Goal: Transaction & Acquisition: Book appointment/travel/reservation

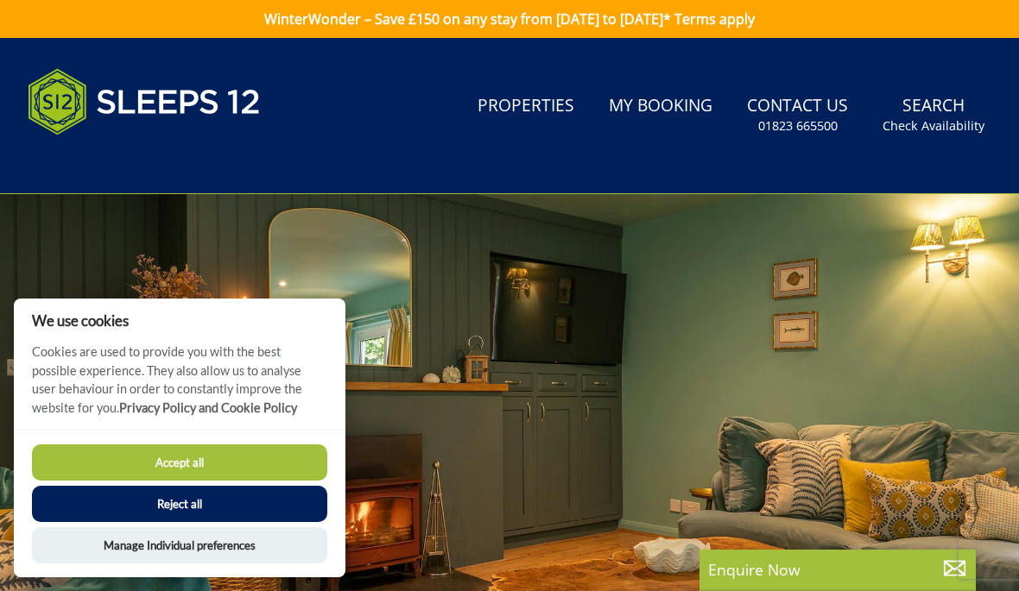
click at [275, 470] on button "Accept all" at bounding box center [179, 463] width 295 height 36
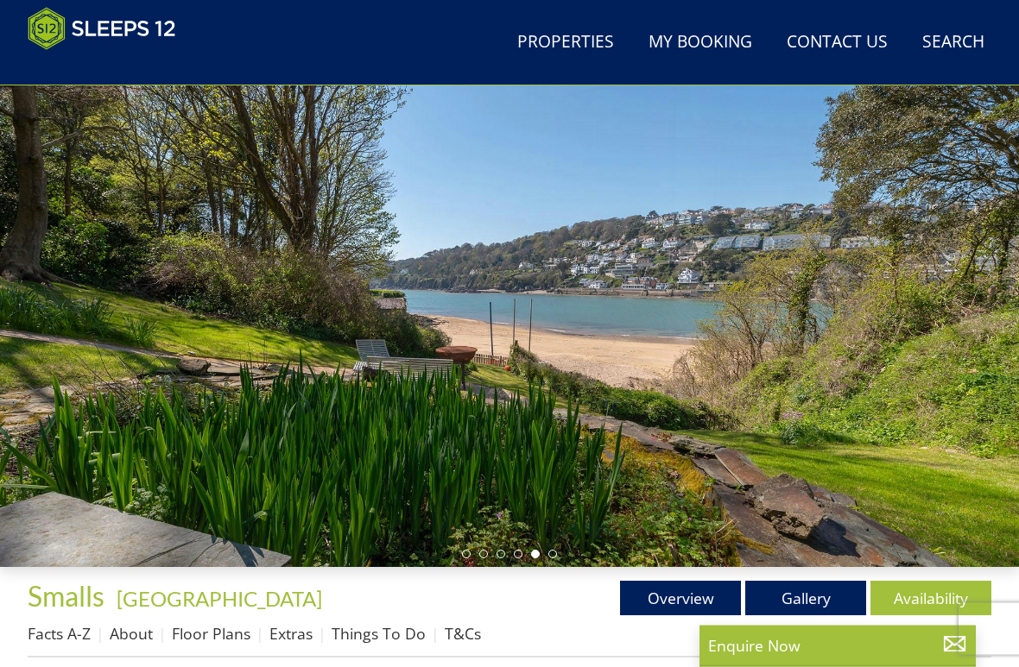
scroll to position [127, 0]
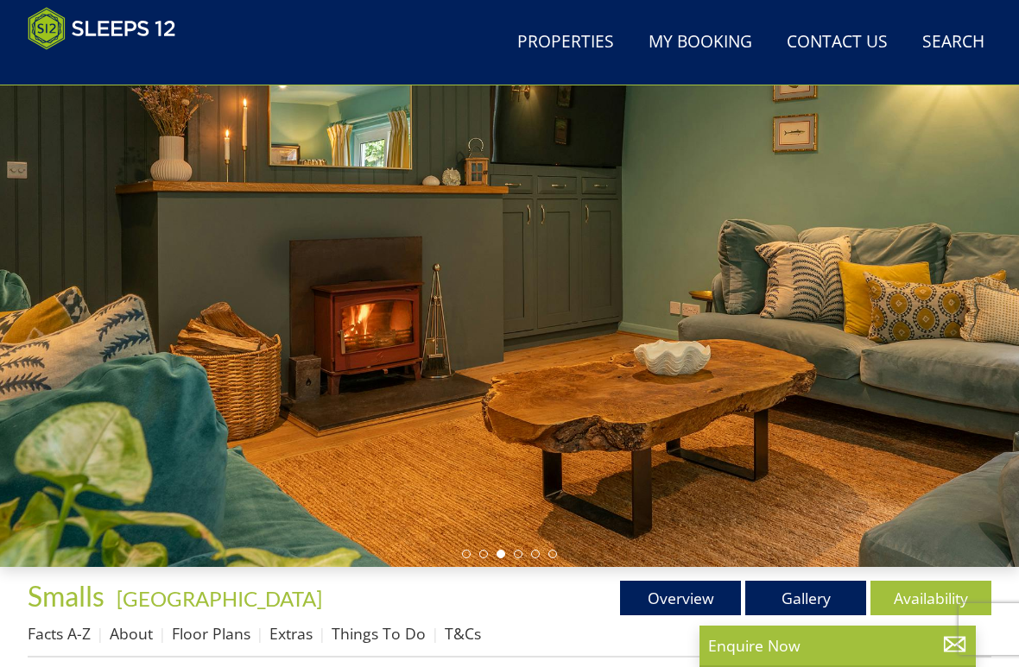
click at [975, 322] on div at bounding box center [509, 282] width 1019 height 571
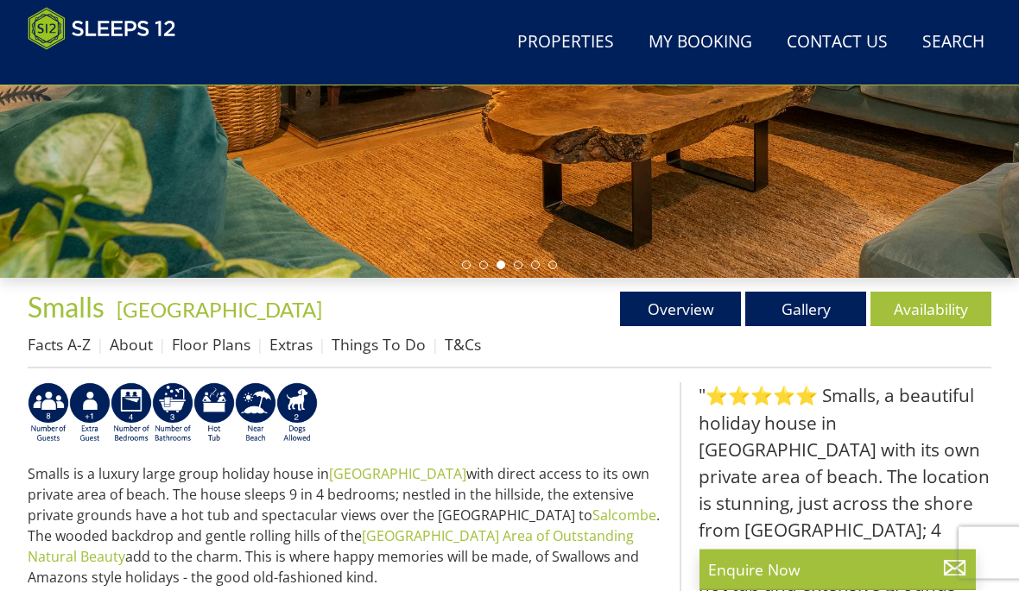
scroll to position [412, 0]
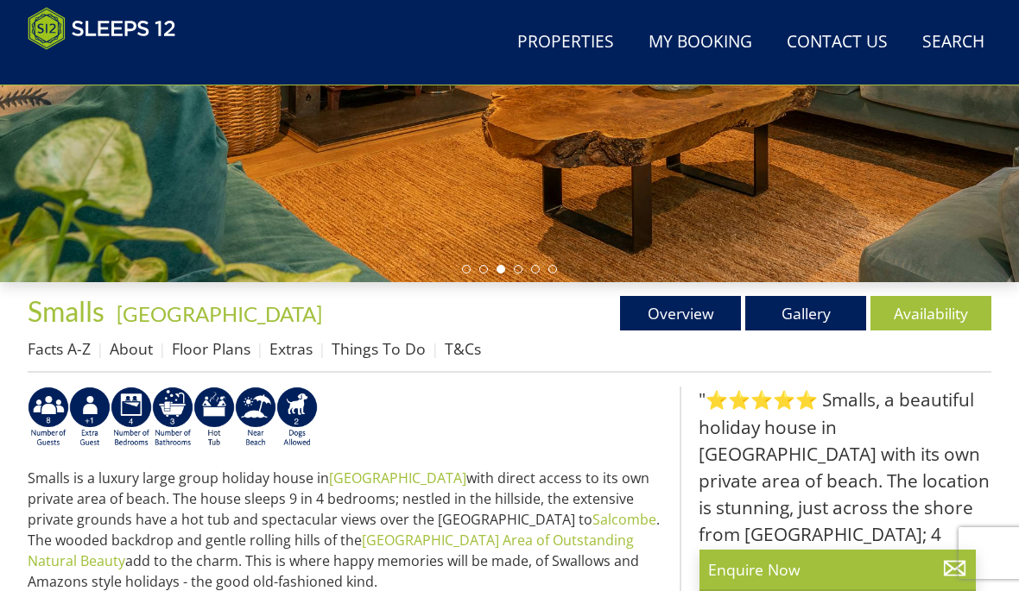
click at [837, 318] on link "Gallery" at bounding box center [805, 313] width 121 height 35
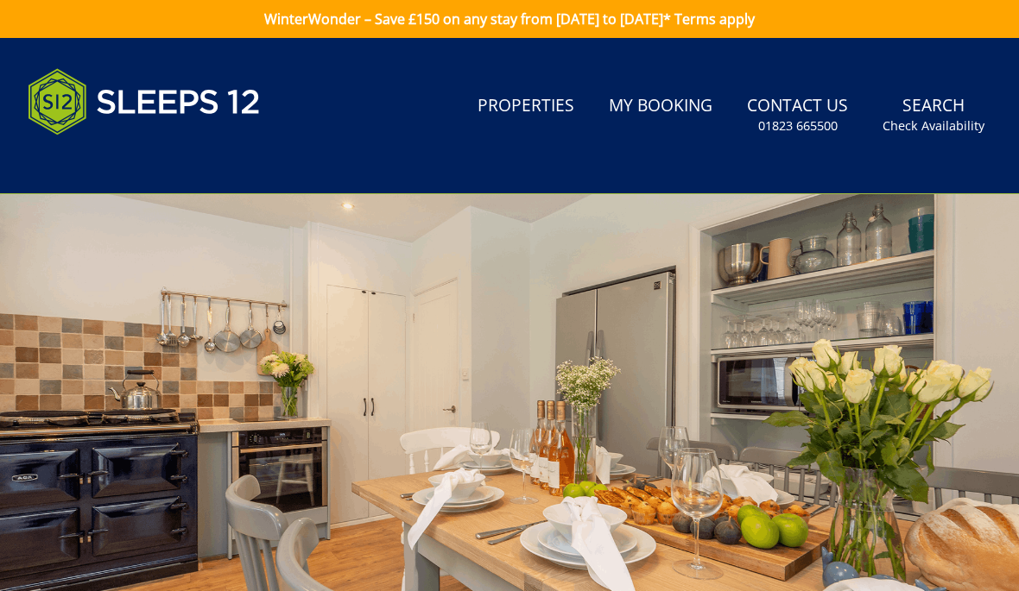
click at [985, 370] on div at bounding box center [509, 479] width 1019 height 571
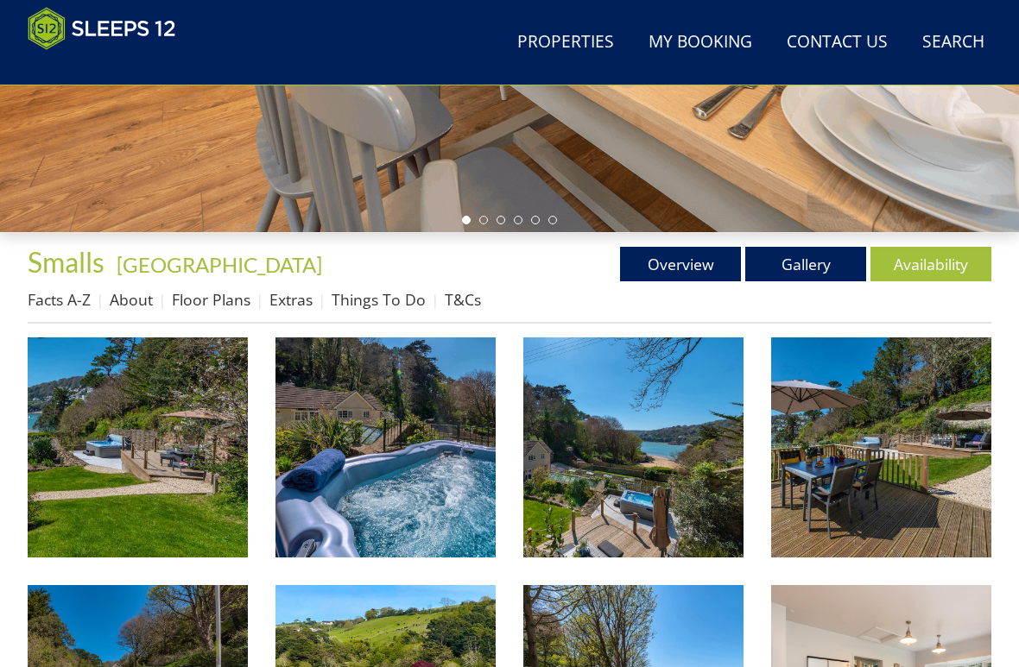
scroll to position [480, 0]
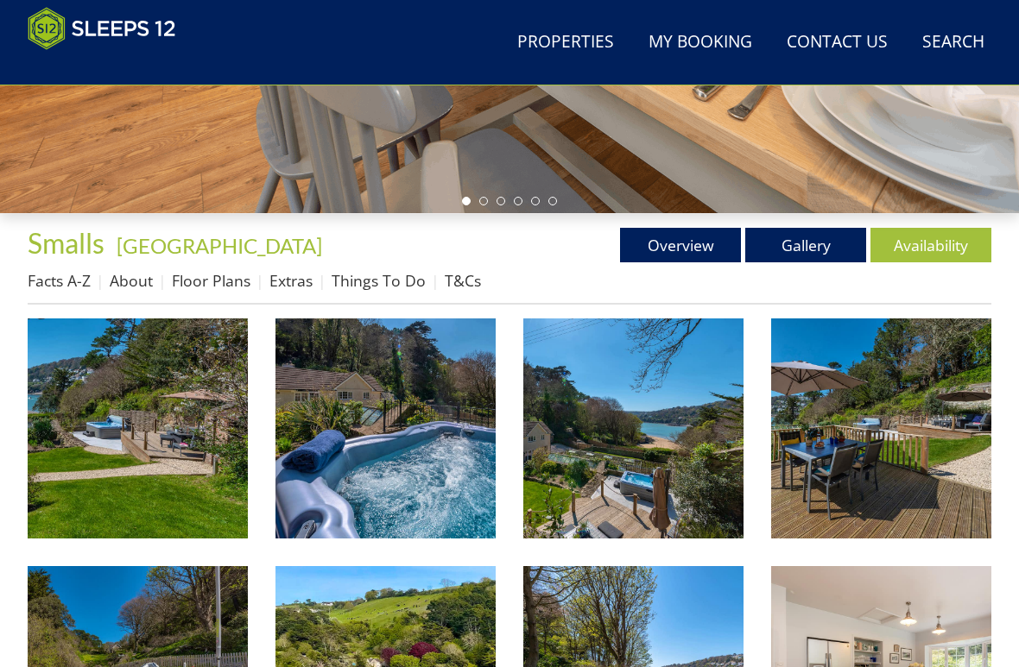
click at [96, 449] on img at bounding box center [138, 429] width 220 height 220
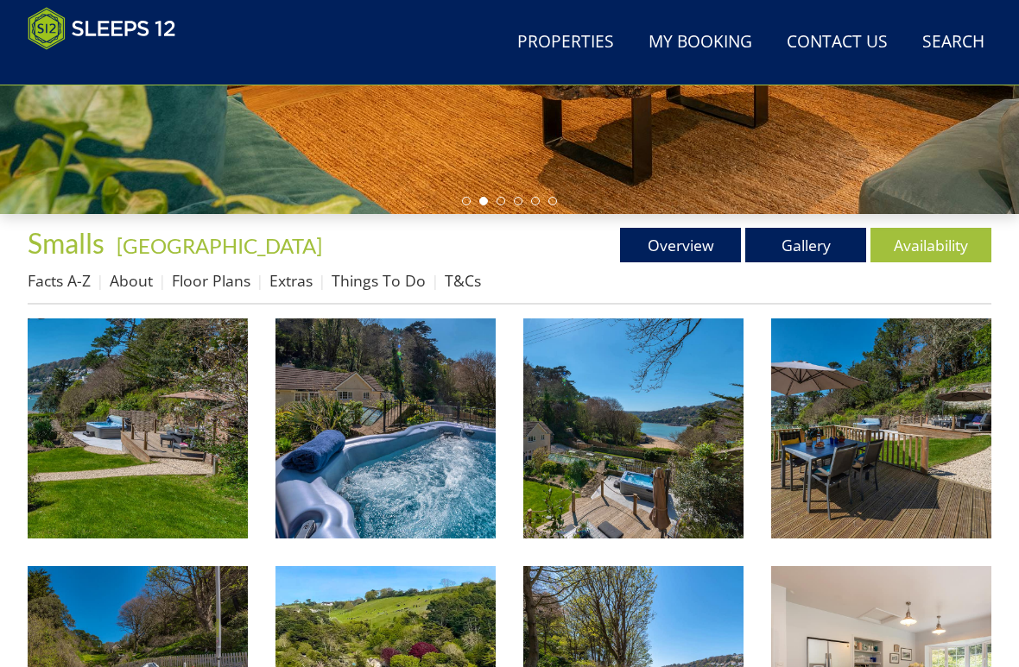
click at [700, 238] on link "Overview" at bounding box center [680, 245] width 121 height 35
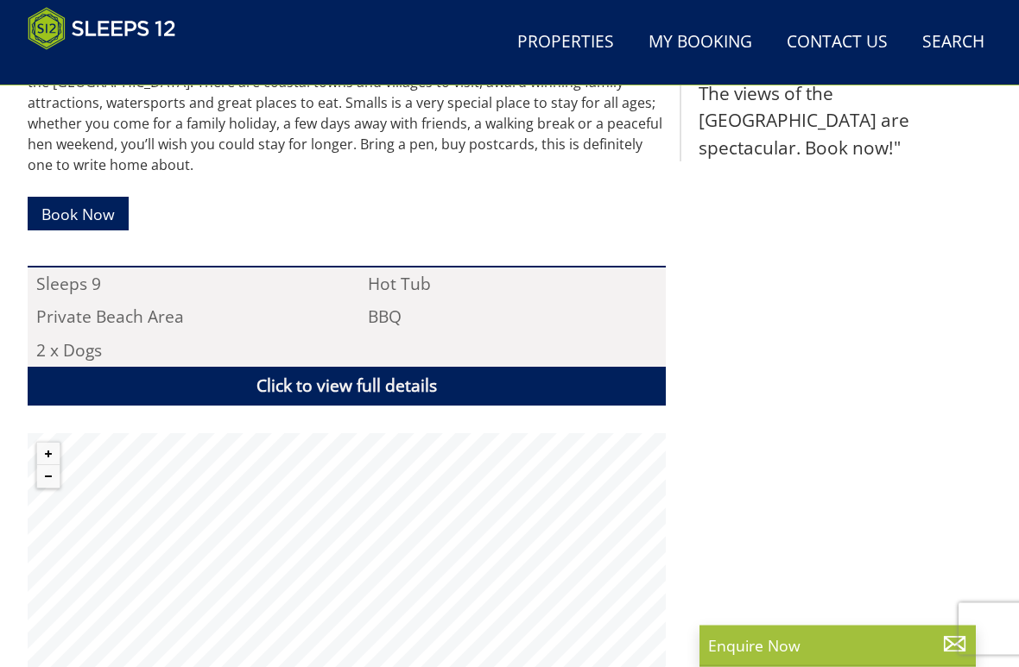
scroll to position [987, 0]
click at [68, 209] on link "Book Now" at bounding box center [78, 214] width 101 height 34
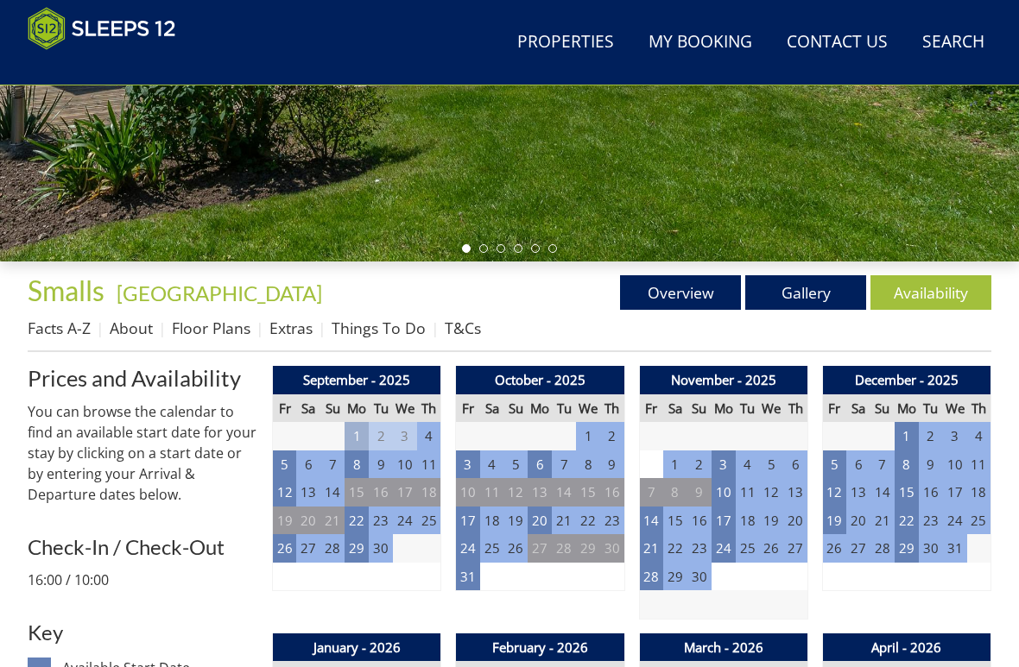
scroll to position [590, 0]
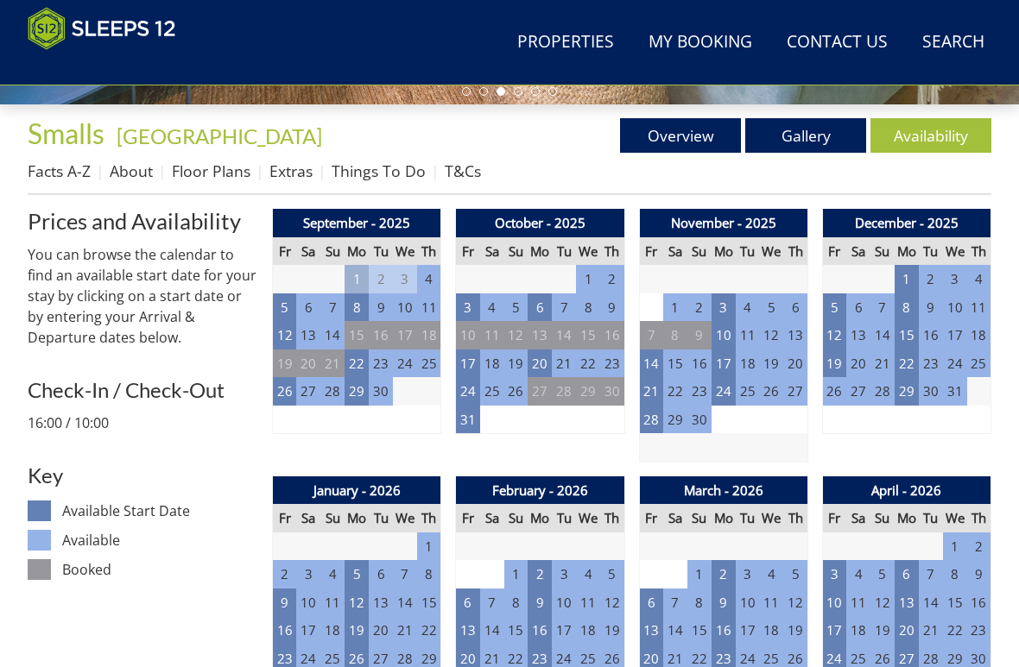
click at [915, 363] on td "22" at bounding box center [906, 364] width 24 height 28
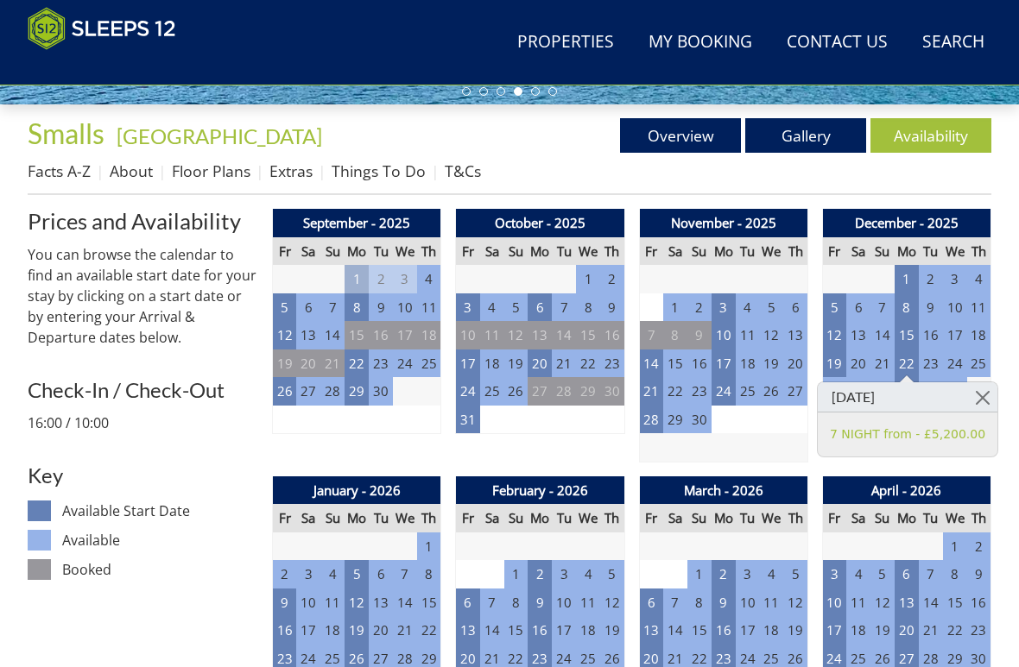
click at [356, 362] on td "22" at bounding box center [356, 364] width 24 height 28
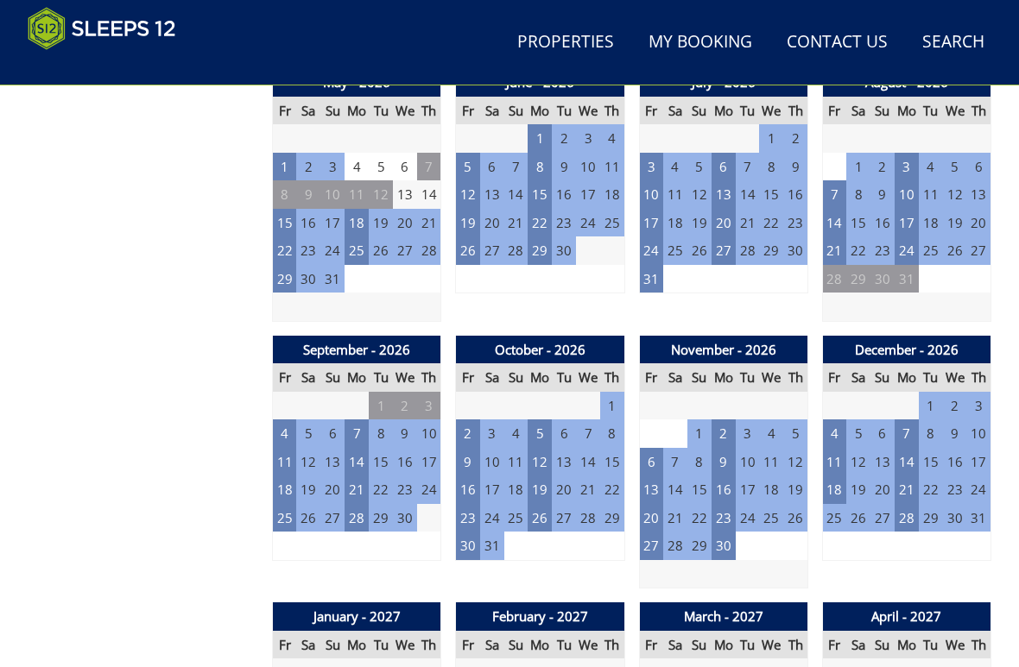
scroll to position [1265, 0]
click at [906, 476] on td "21" at bounding box center [906, 490] width 24 height 28
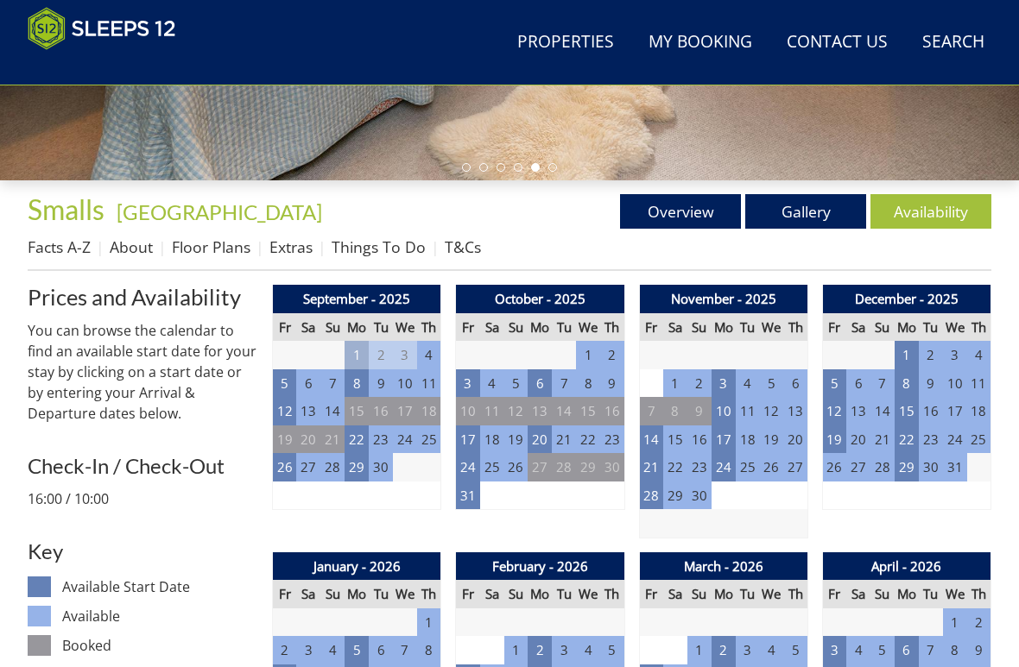
scroll to position [517, 0]
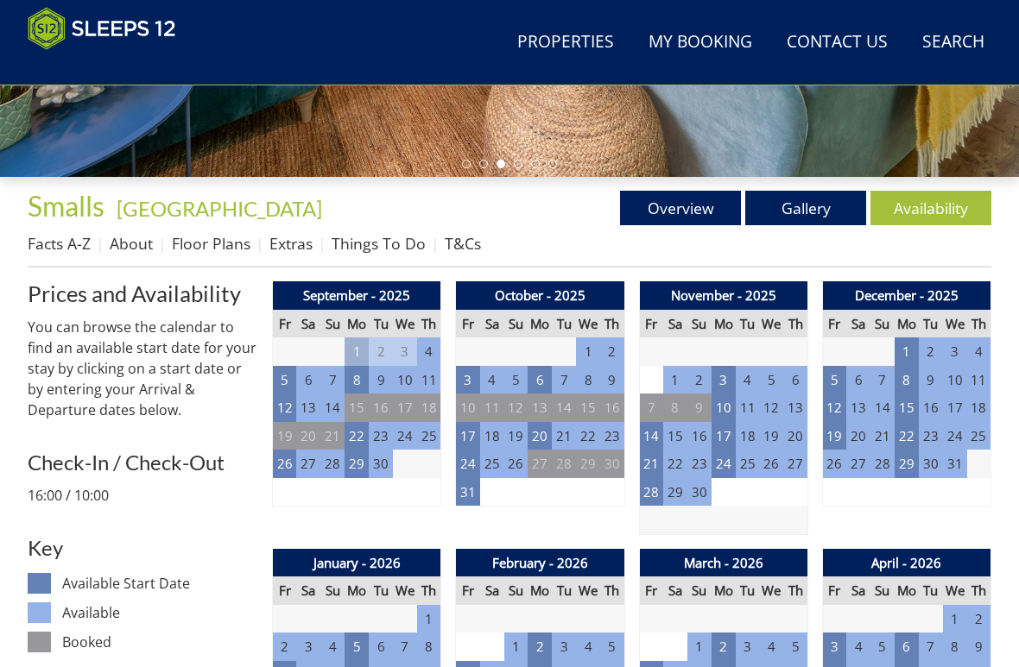
click at [906, 463] on td "29" at bounding box center [906, 464] width 24 height 28
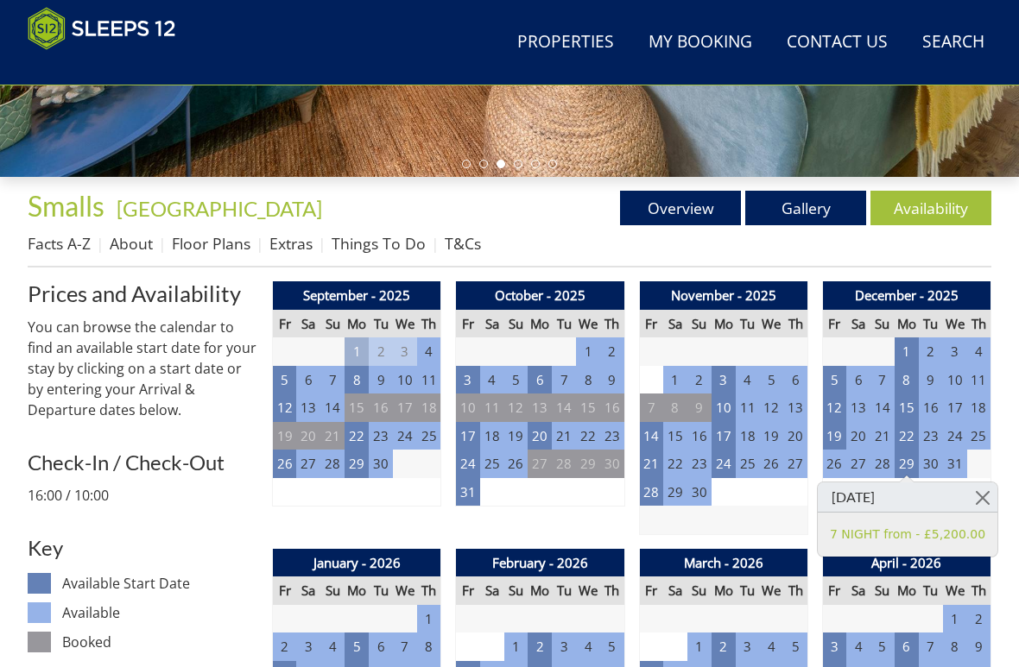
click at [838, 435] on td "19" at bounding box center [834, 436] width 24 height 28
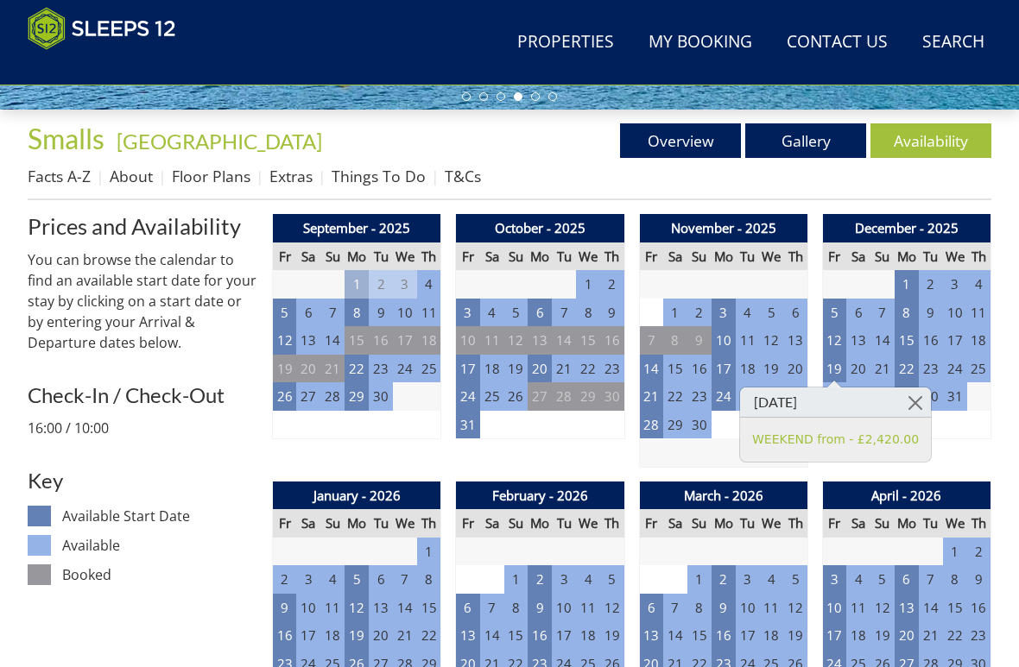
scroll to position [585, 0]
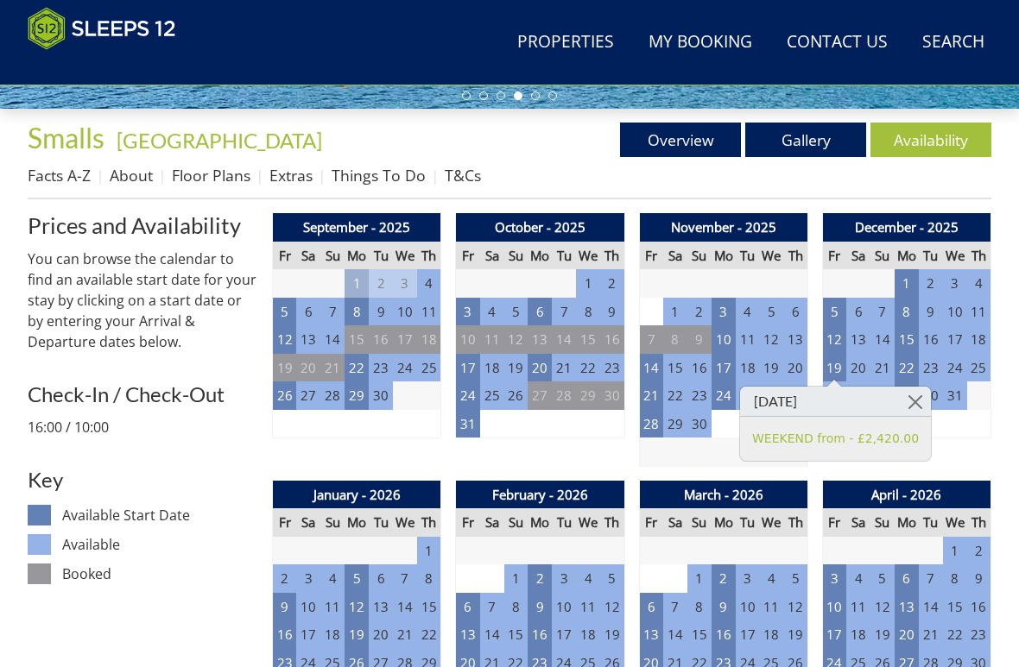
click at [914, 372] on td "22" at bounding box center [906, 368] width 24 height 28
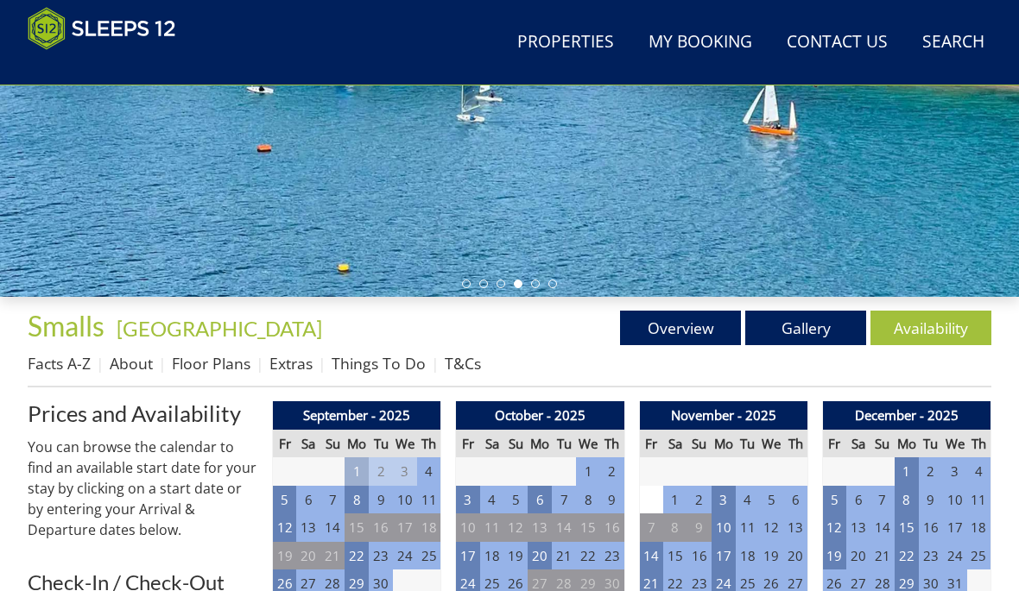
scroll to position [396, 0]
click at [199, 358] on link "Floor Plans" at bounding box center [211, 364] width 79 height 21
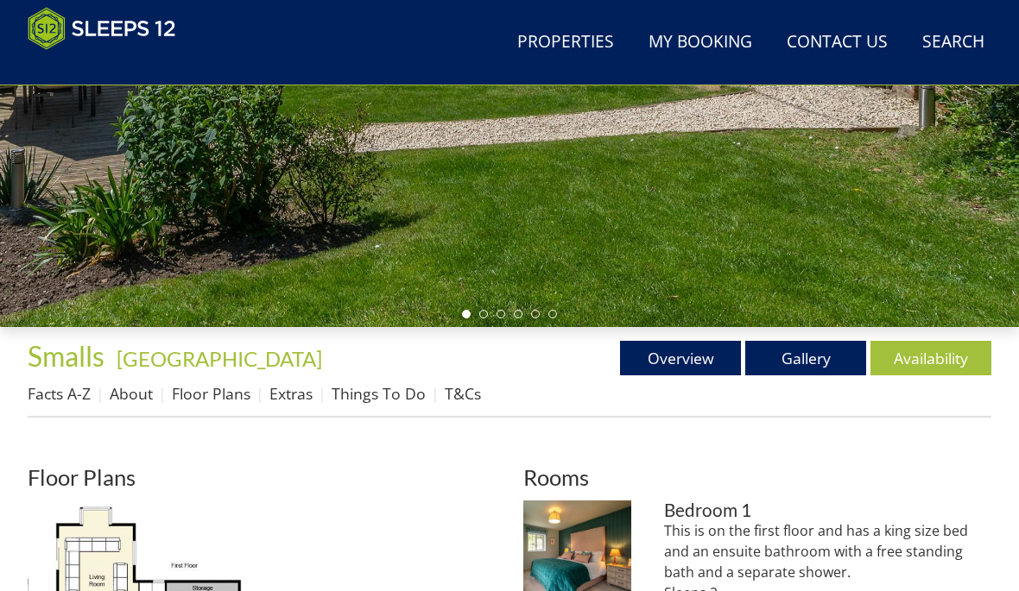
scroll to position [367, 0]
click at [362, 385] on link "Things To Do" at bounding box center [378, 393] width 94 height 21
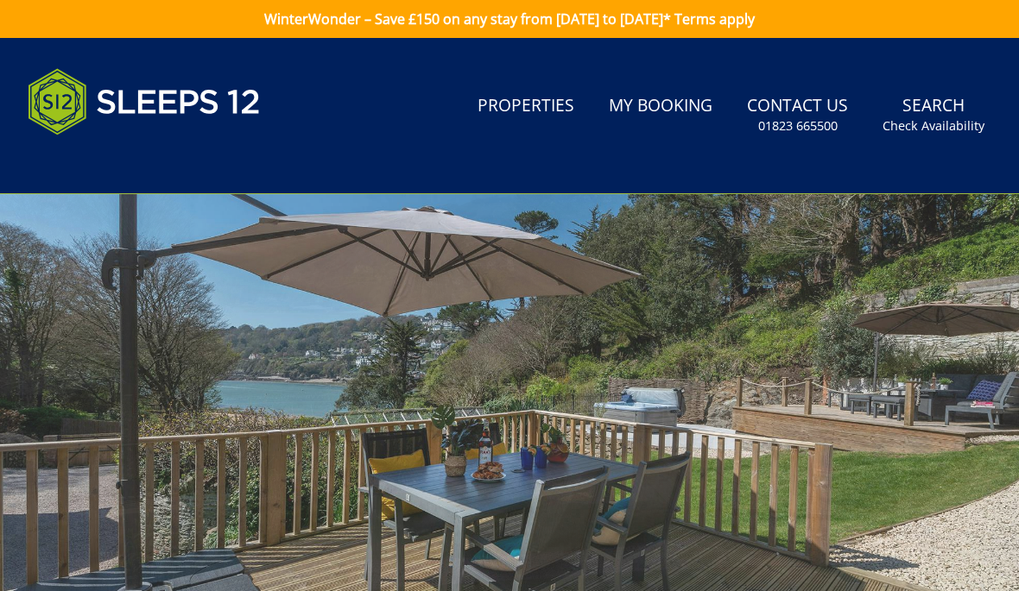
click at [512, 104] on link "Properties" at bounding box center [525, 106] width 110 height 39
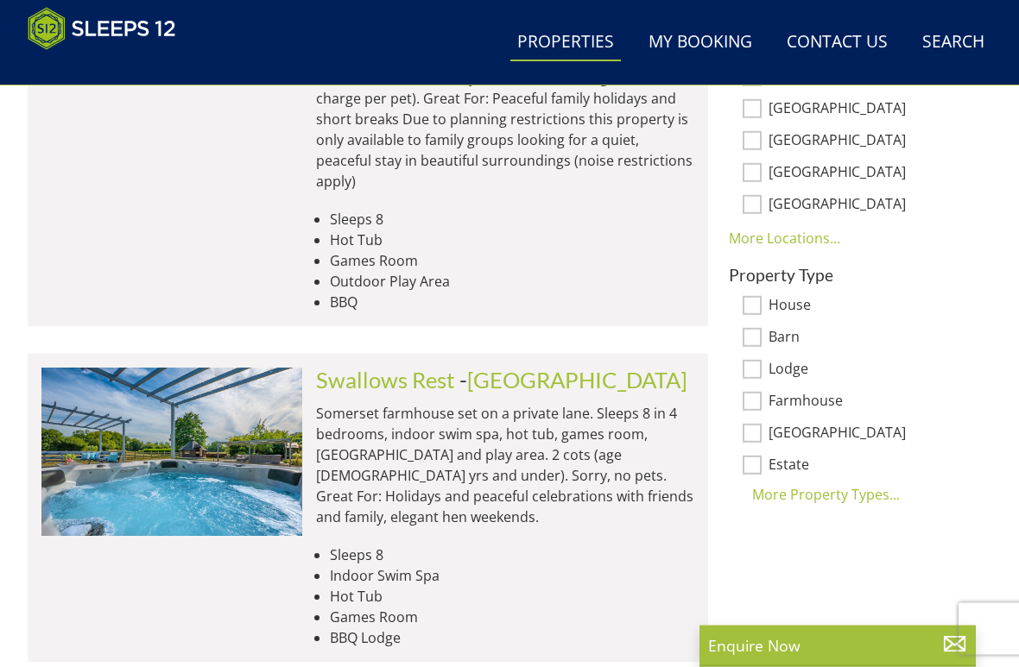
scroll to position [1181, 0]
click at [332, 366] on link "Swallows Rest" at bounding box center [385, 379] width 139 height 26
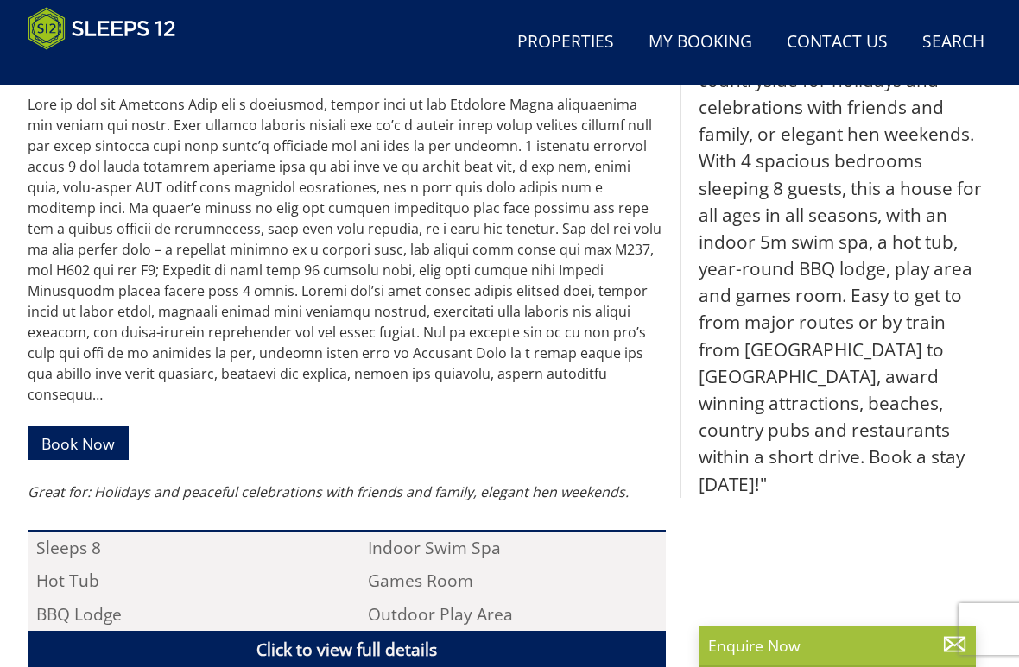
scroll to position [786, 0]
click at [71, 435] on link "Book Now" at bounding box center [78, 443] width 101 height 34
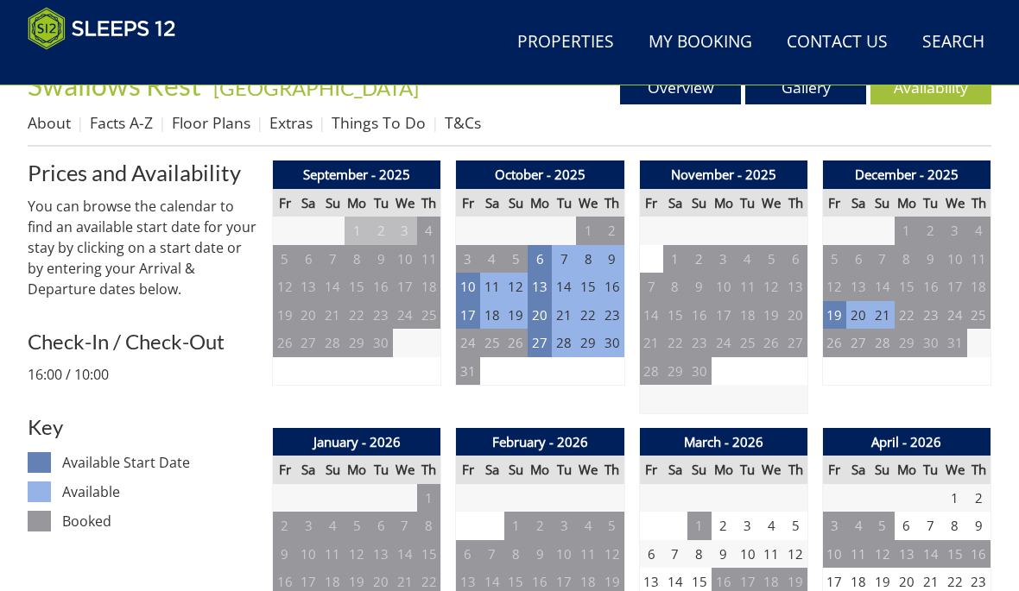
scroll to position [638, 0]
click at [546, 255] on td "6" at bounding box center [539, 259] width 24 height 28
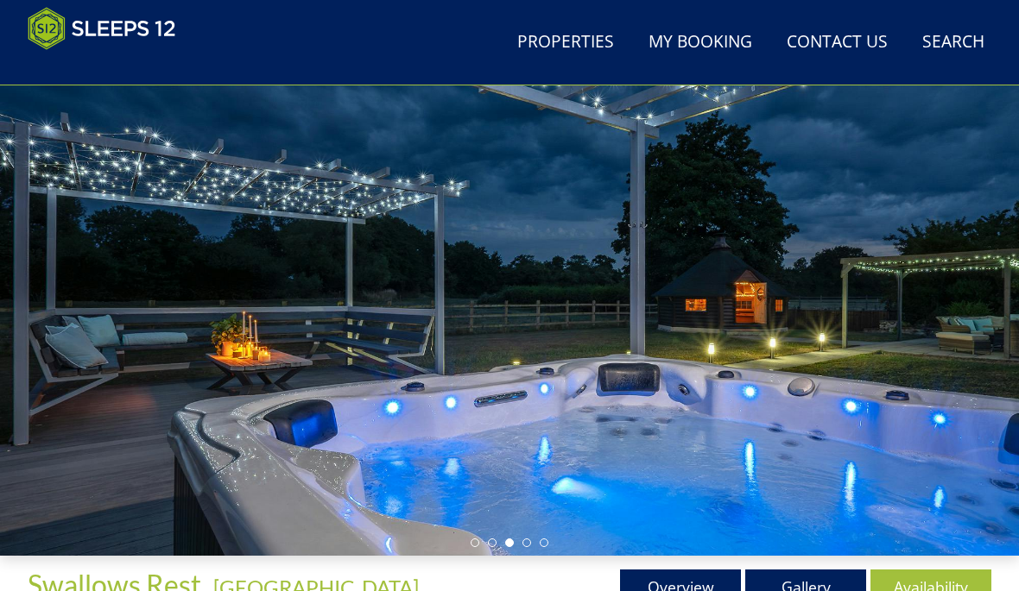
scroll to position [0, 0]
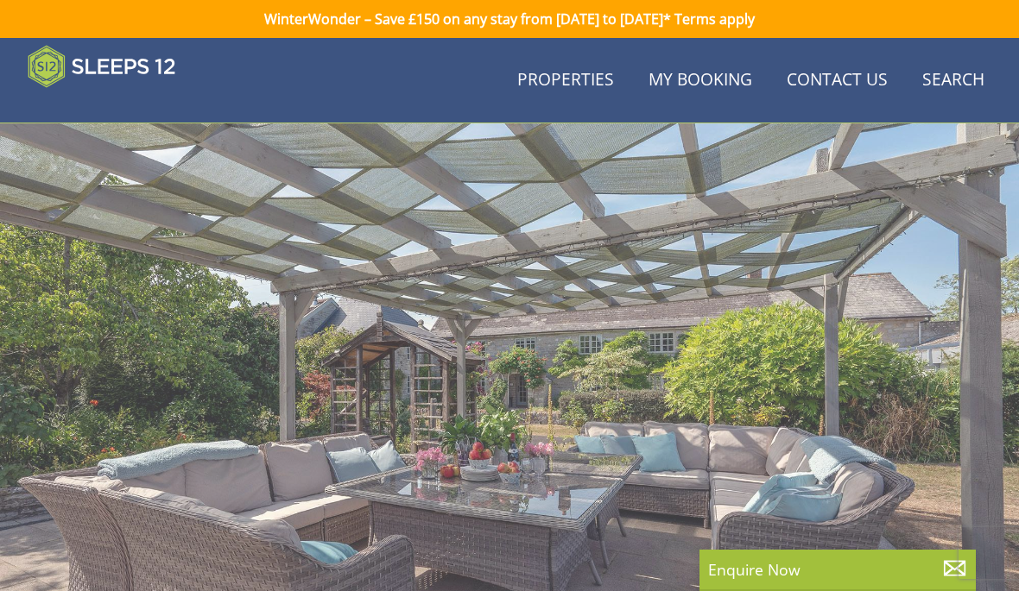
scroll to position [786, 0]
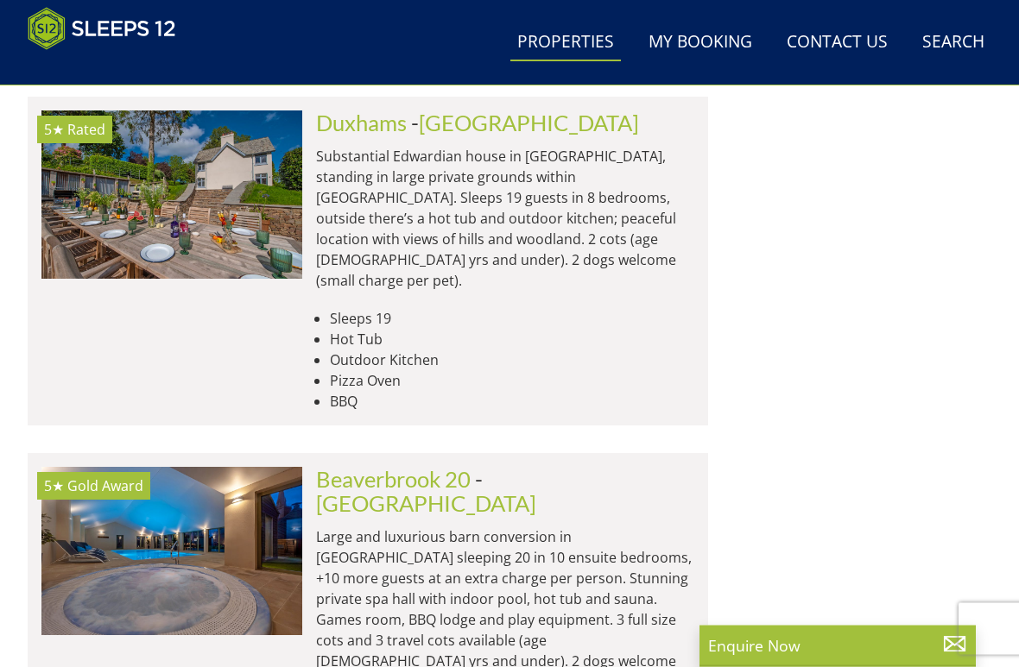
scroll to position [2129, 0]
click at [353, 527] on p "Large and luxurious barn conversion in [GEOGRAPHIC_DATA] sleeping 20 in 10 ensu…" at bounding box center [505, 610] width 378 height 166
click at [343, 466] on link "Beaverbrook 20" at bounding box center [393, 479] width 155 height 26
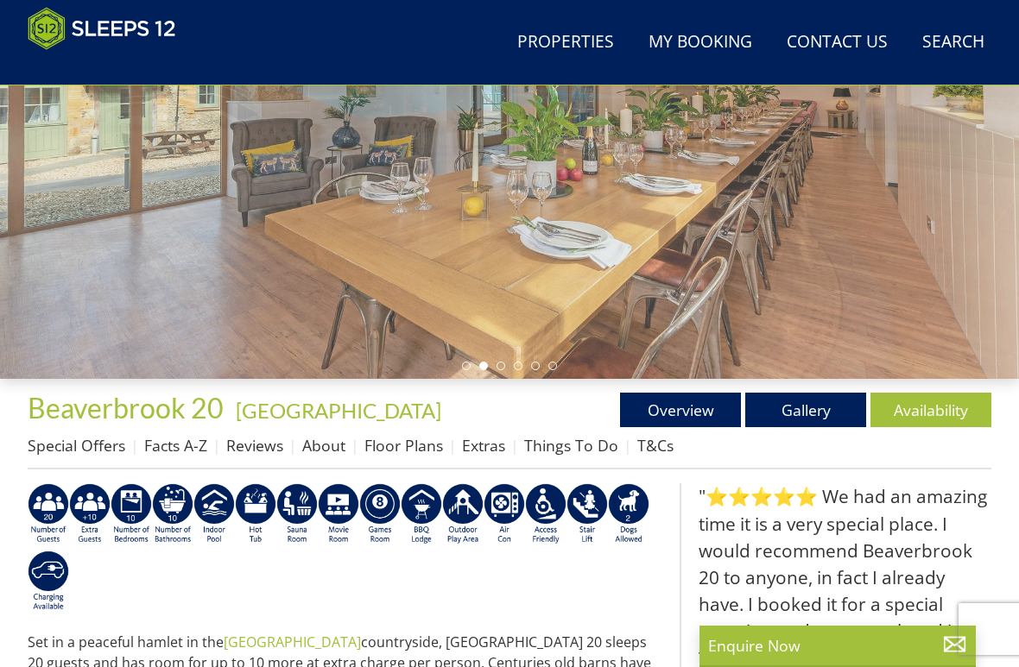
scroll to position [322, 0]
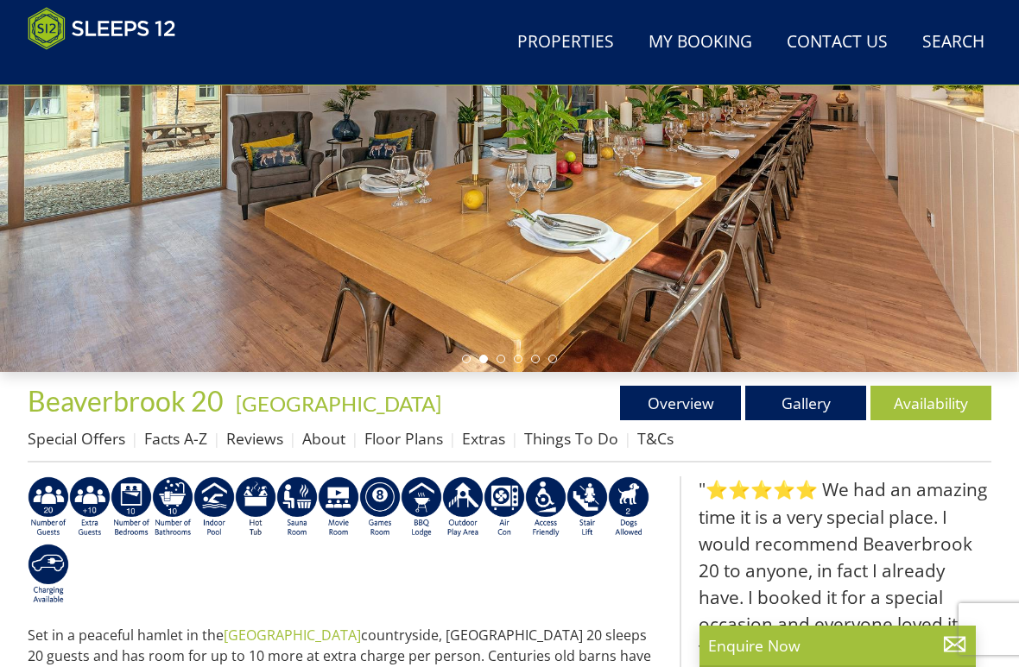
click at [808, 413] on link "Gallery" at bounding box center [805, 403] width 121 height 35
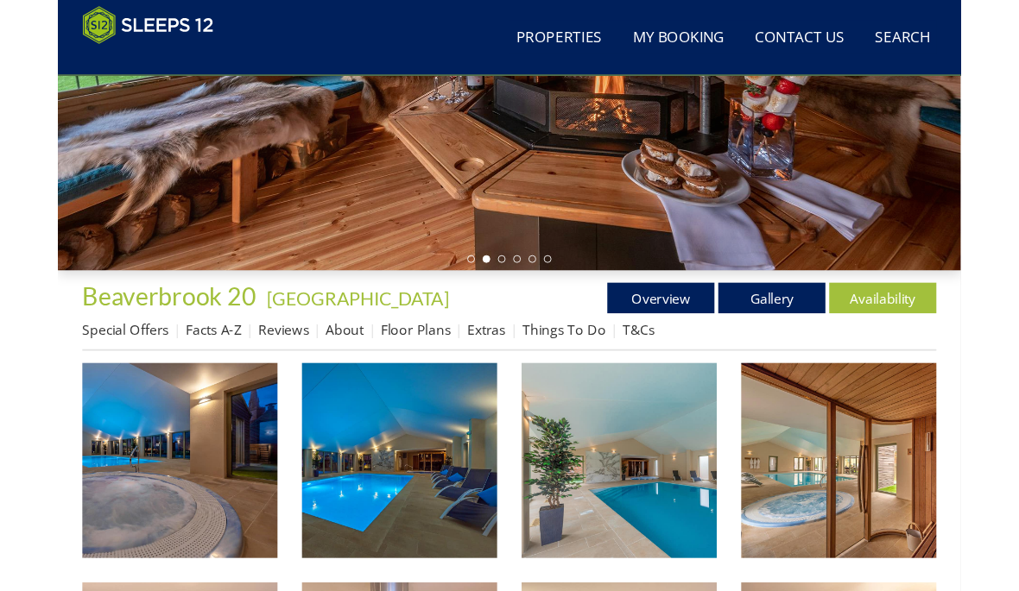
scroll to position [386, 0]
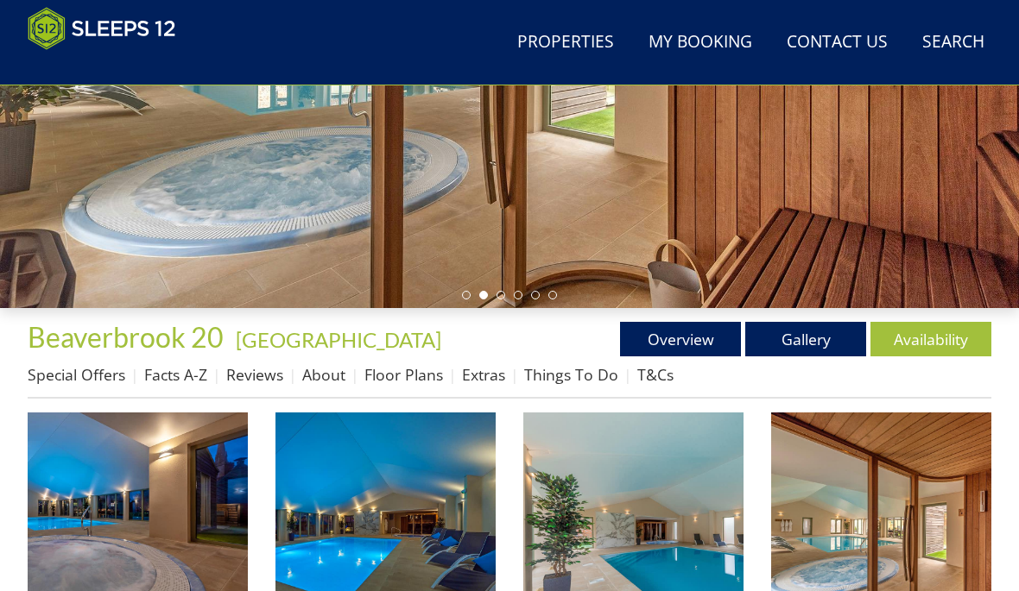
click at [172, 511] on img at bounding box center [138, 523] width 220 height 220
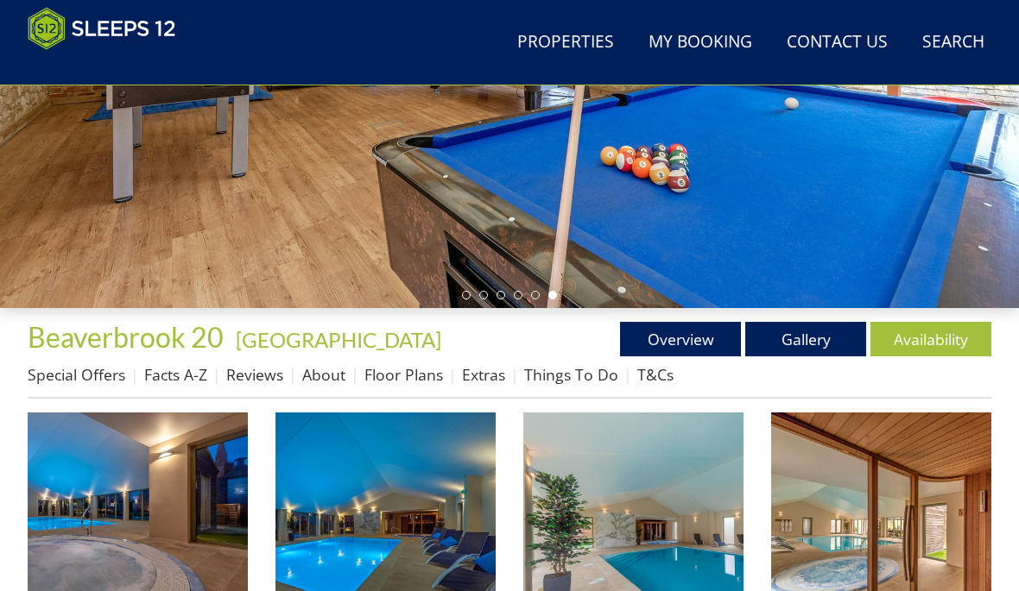
click at [957, 325] on link "Availability" at bounding box center [930, 339] width 121 height 35
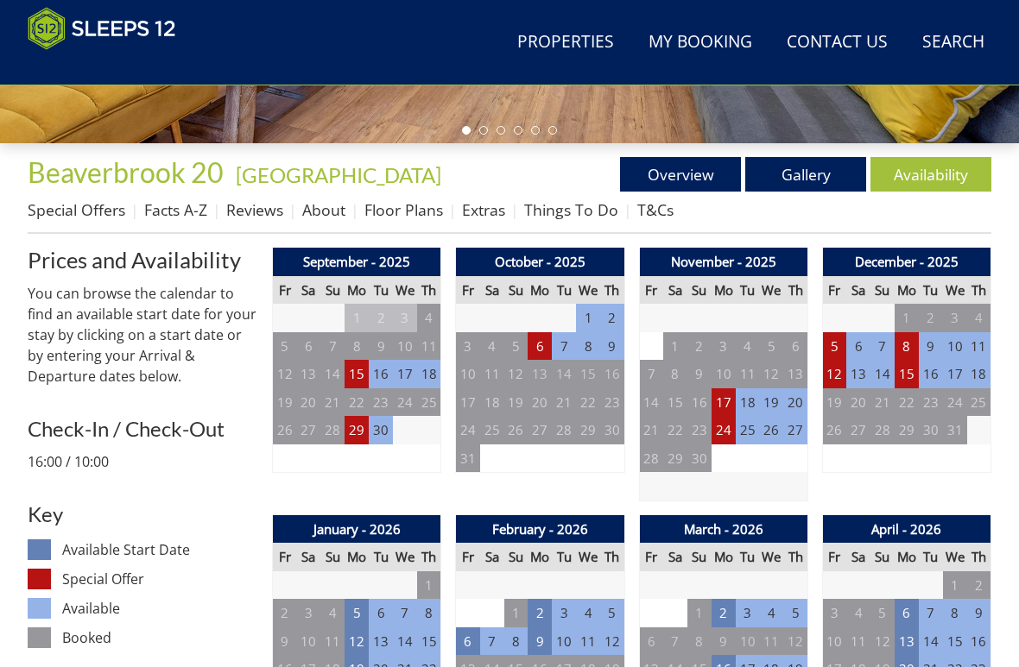
scroll to position [551, 0]
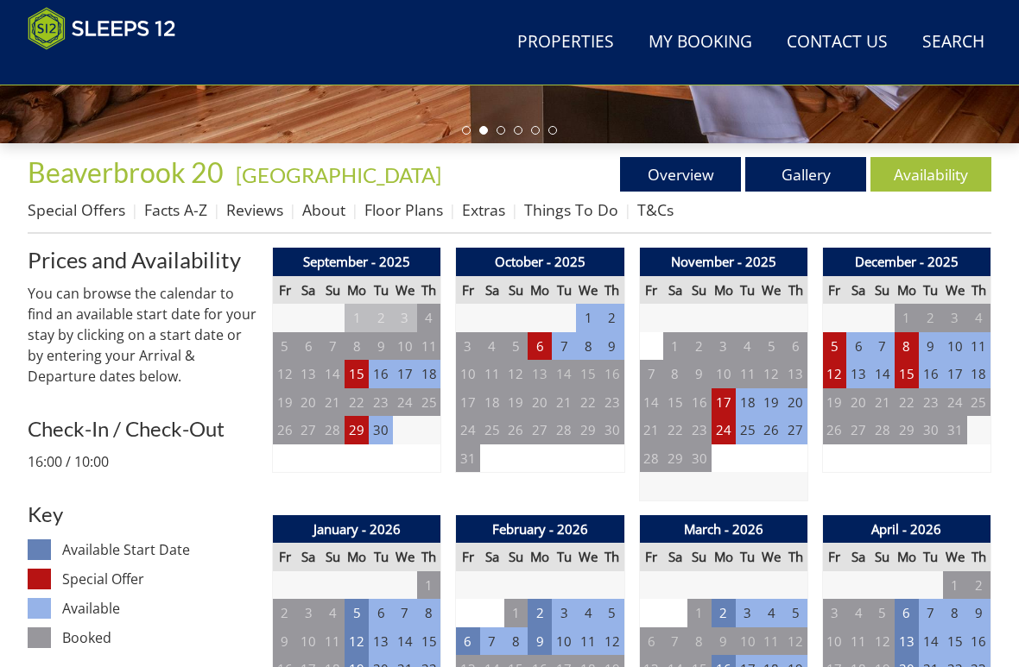
click at [356, 368] on td "15" at bounding box center [356, 374] width 24 height 28
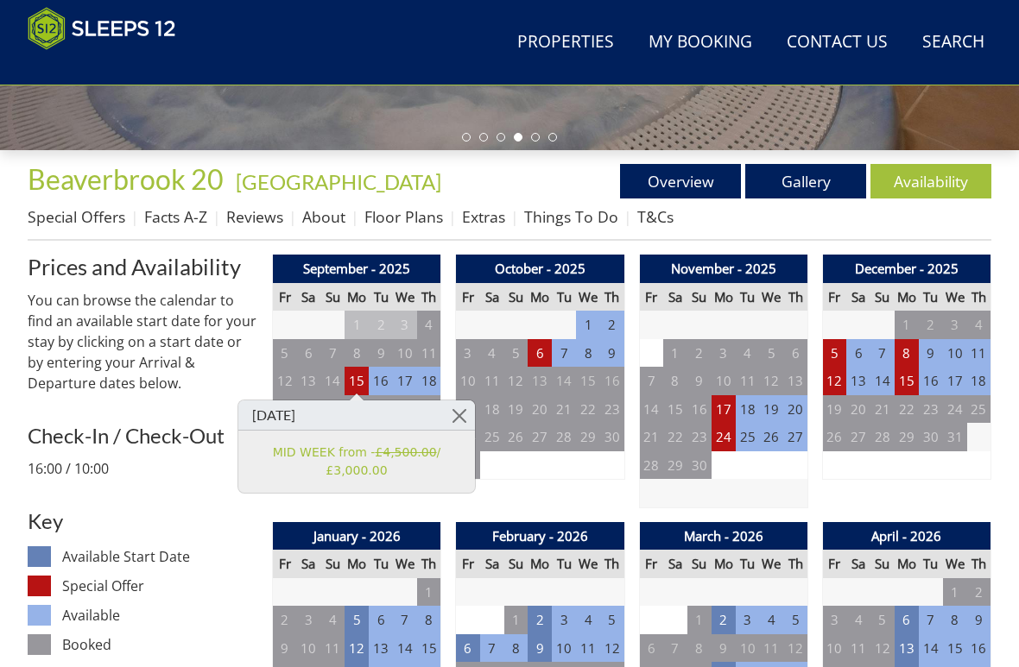
scroll to position [546, 0]
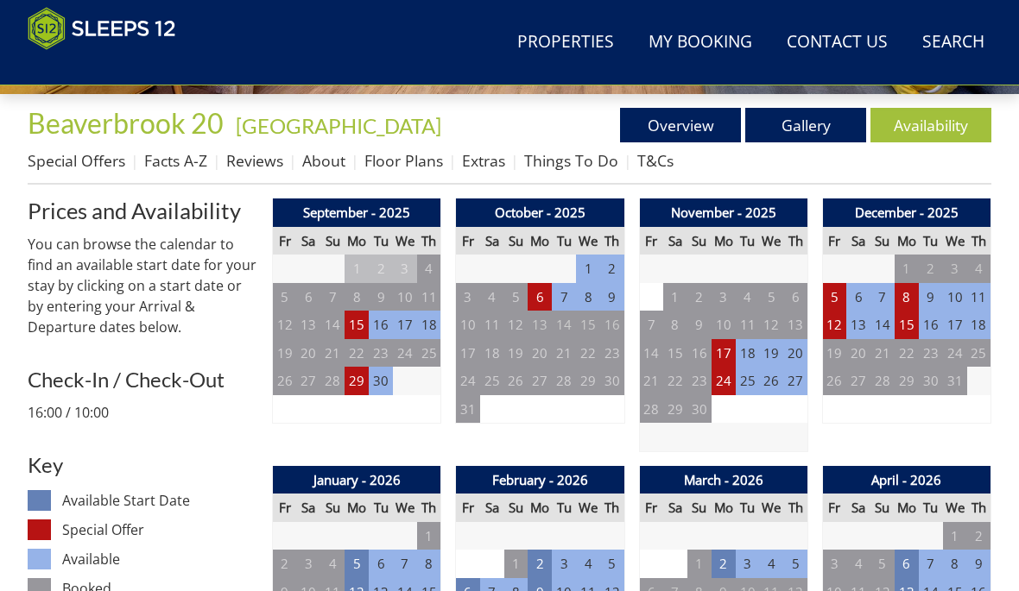
scroll to position [600, 0]
click at [722, 344] on td "17" at bounding box center [723, 353] width 24 height 28
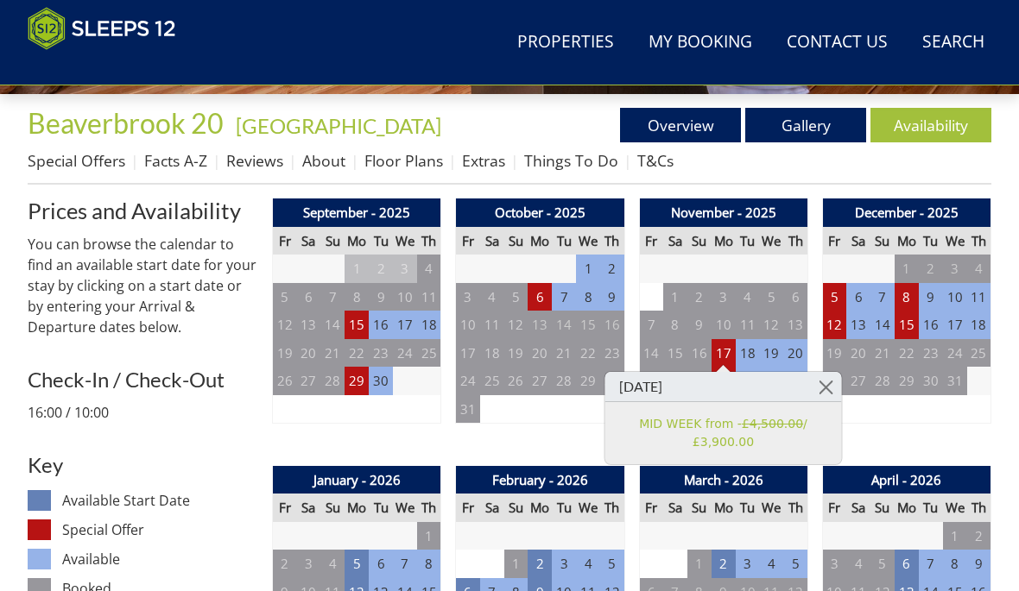
click at [346, 328] on td "15" at bounding box center [356, 325] width 24 height 28
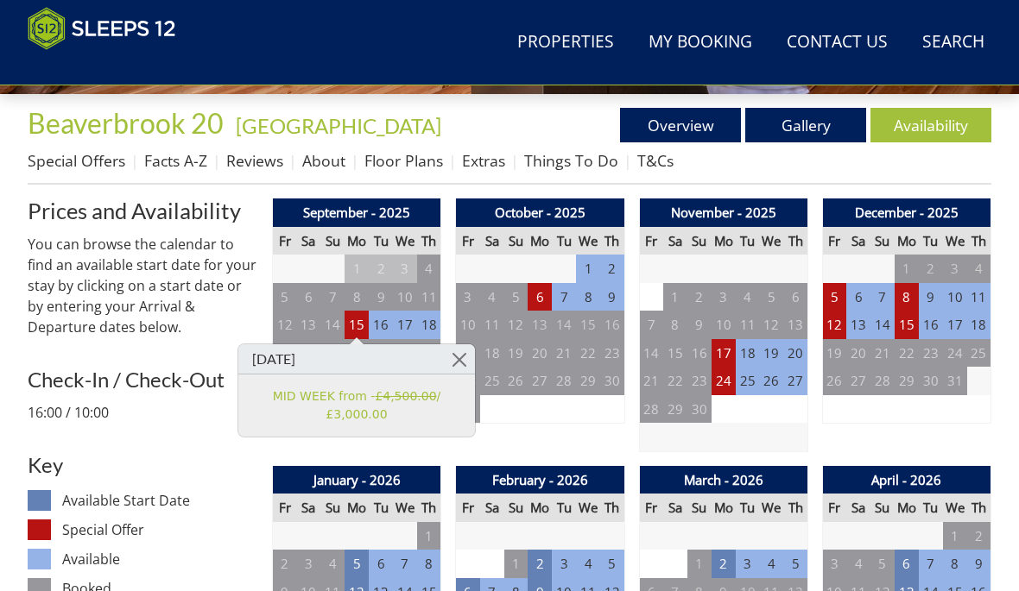
click at [729, 349] on td "17" at bounding box center [723, 353] width 24 height 28
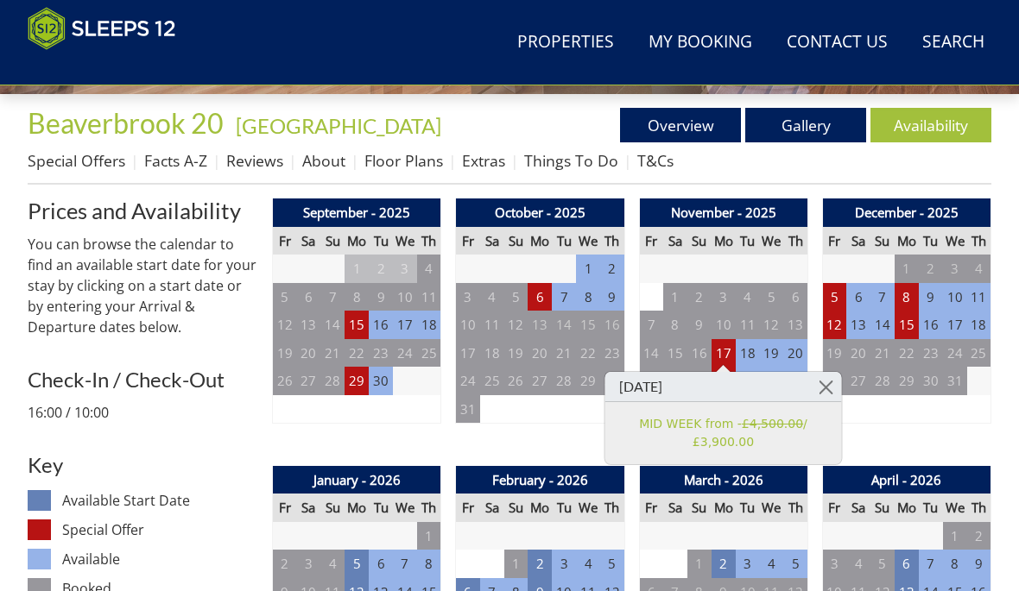
click at [356, 373] on td "29" at bounding box center [356, 381] width 24 height 28
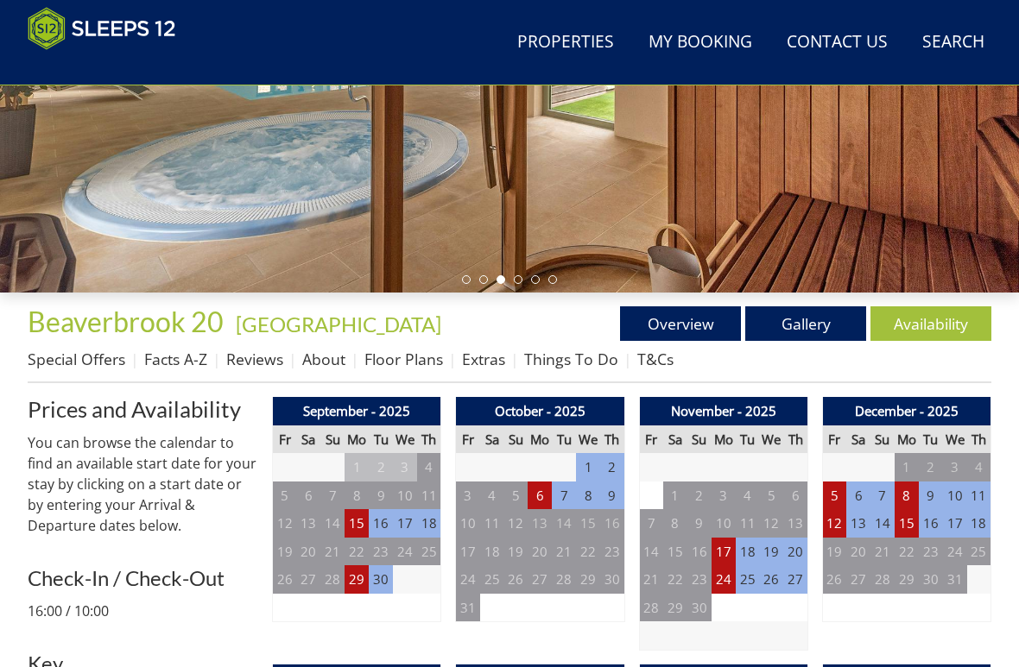
scroll to position [403, 0]
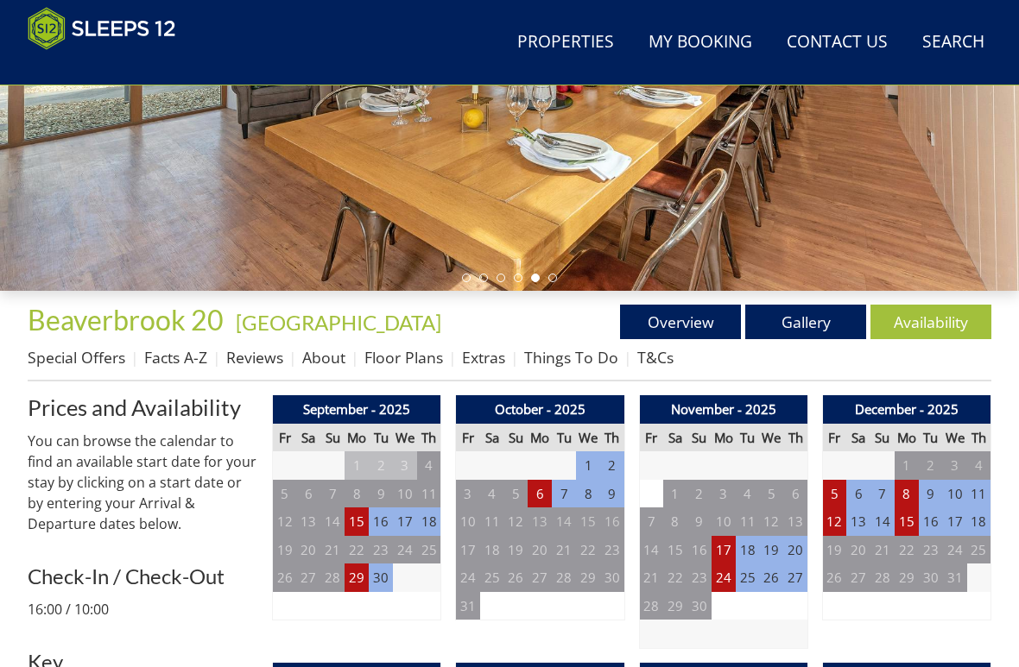
click at [476, 354] on link "Extras" at bounding box center [483, 357] width 43 height 21
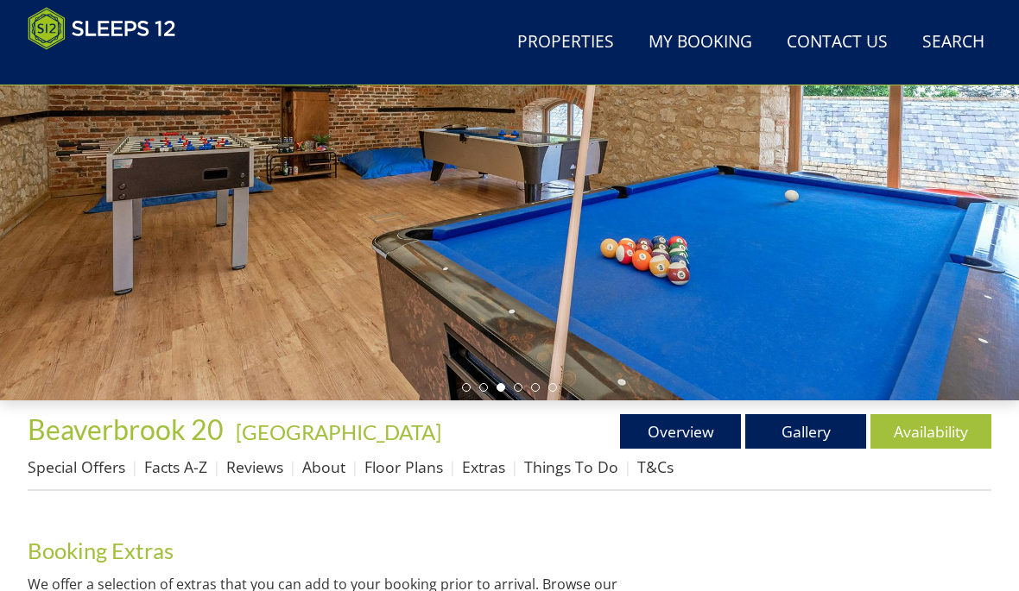
scroll to position [293, 0]
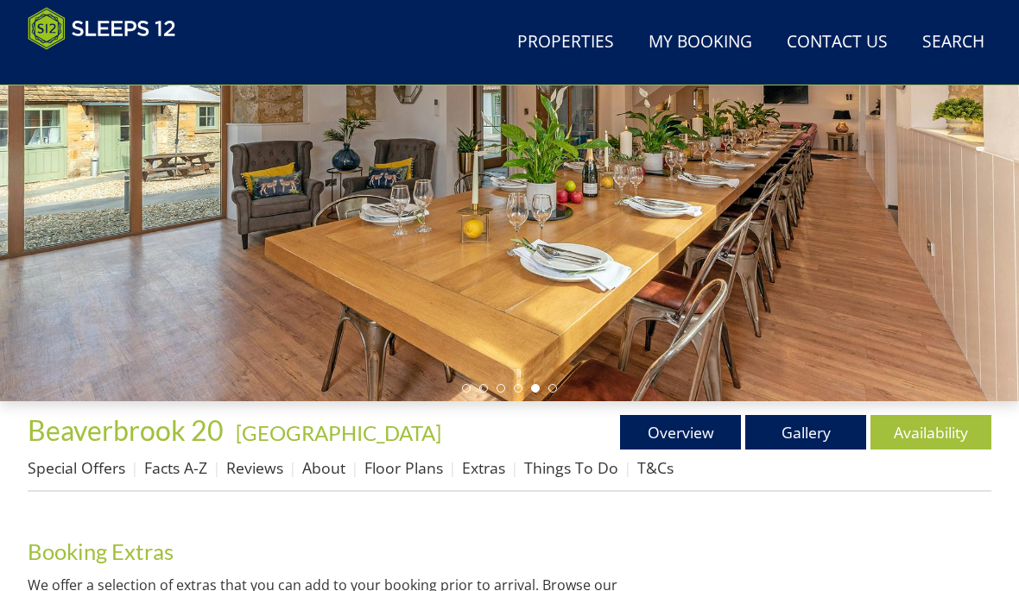
click at [592, 464] on link "Things To Do" at bounding box center [571, 467] width 94 height 21
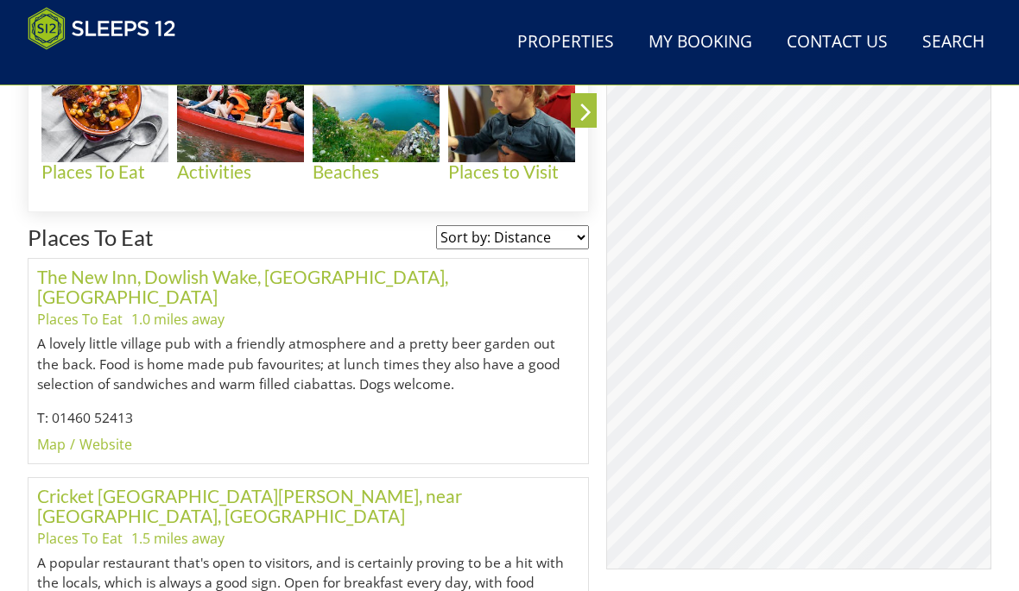
scroll to position [815, 0]
